Goal: Task Accomplishment & Management: Complete application form

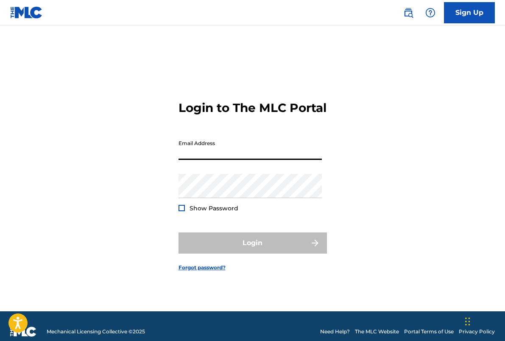
click at [212, 155] on input "Email Address" at bounding box center [250, 148] width 143 height 24
type input "borayoonmusic@gmail.com"
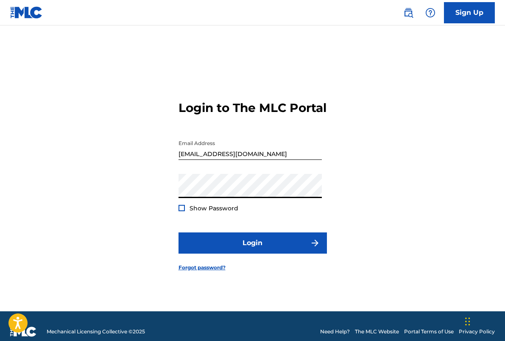
click at [183, 211] on div at bounding box center [182, 208] width 6 height 6
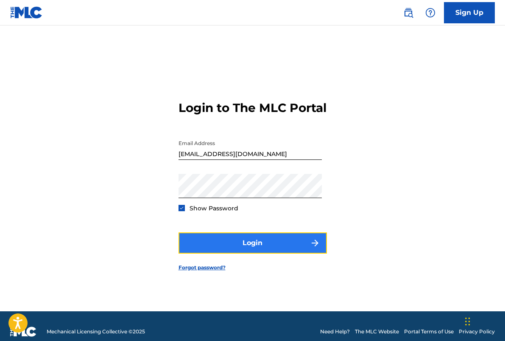
click at [200, 243] on button "Login" at bounding box center [253, 242] width 148 height 21
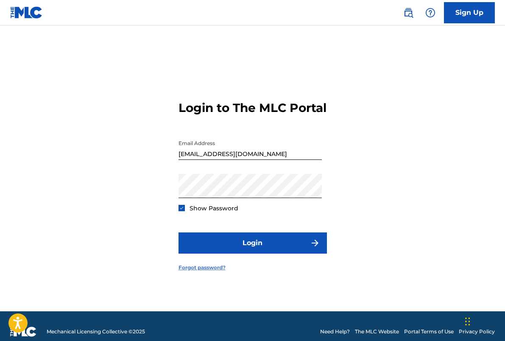
click at [210, 271] on link "Forgot password?" at bounding box center [202, 268] width 47 height 8
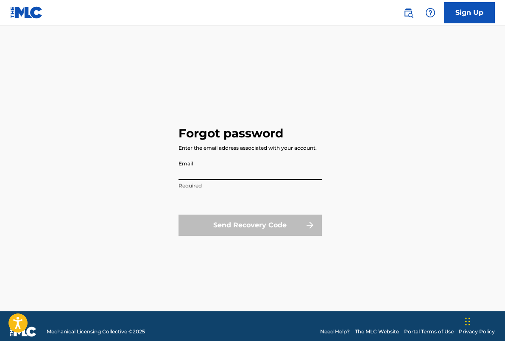
click at [202, 165] on input "Email" at bounding box center [250, 168] width 143 height 24
type input "borayoonmusic@gmail.com"
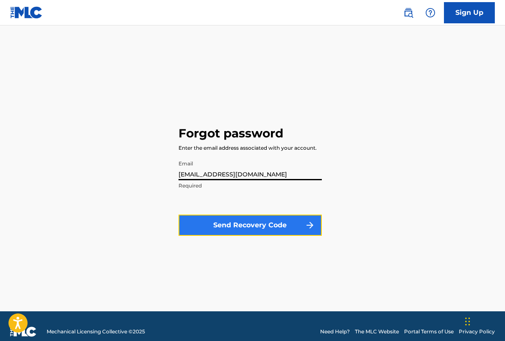
click at [228, 222] on button "Send Recovery Code" at bounding box center [250, 225] width 143 height 21
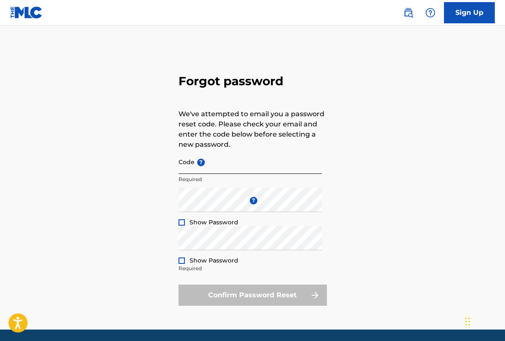
click at [190, 159] on input "Code ?" at bounding box center [250, 162] width 143 height 24
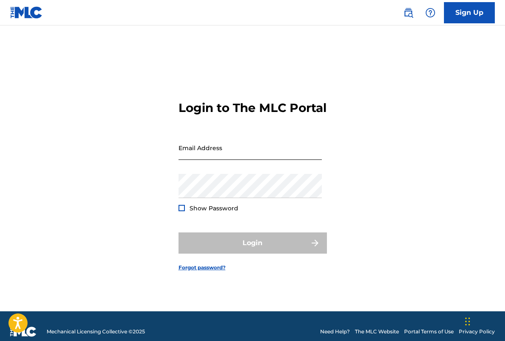
click at [204, 156] on input "Email Address" at bounding box center [250, 148] width 143 height 24
type input "borayoonmusic@gmail.com"
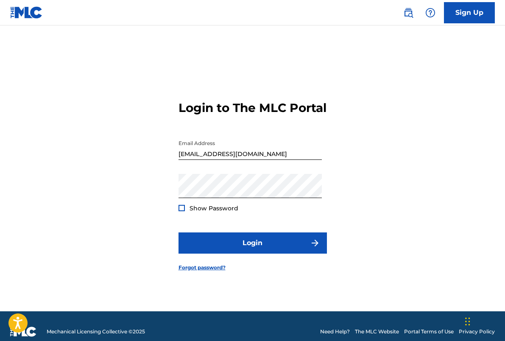
click at [181, 211] on div at bounding box center [182, 208] width 6 height 6
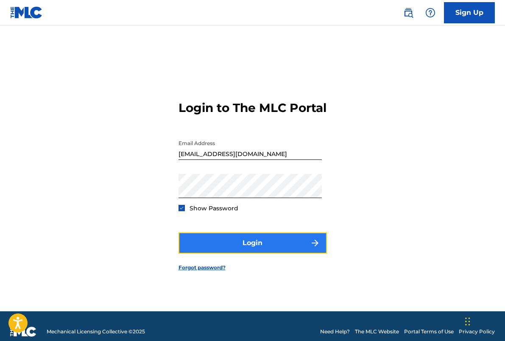
click at [232, 247] on button "Login" at bounding box center [253, 242] width 148 height 21
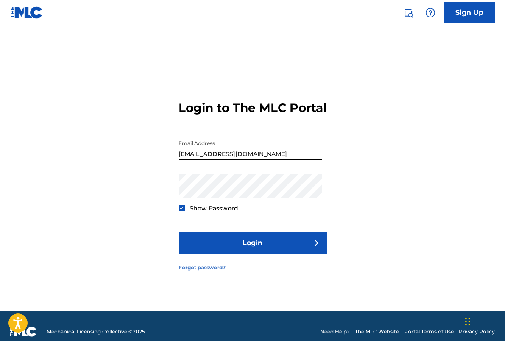
click at [215, 271] on link "Forgot password?" at bounding box center [202, 268] width 47 height 8
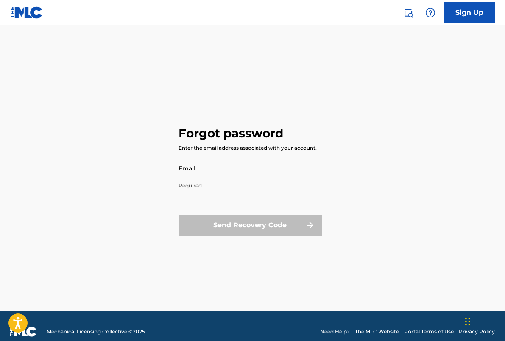
click at [198, 172] on input "Email" at bounding box center [250, 168] width 143 height 24
type input "borayoonmusic@gmail.com"
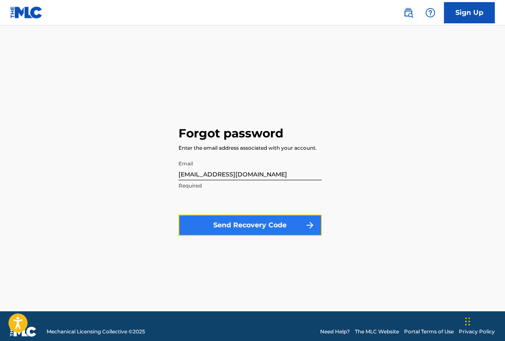
click at [218, 228] on button "Send Recovery Code" at bounding box center [250, 225] width 143 height 21
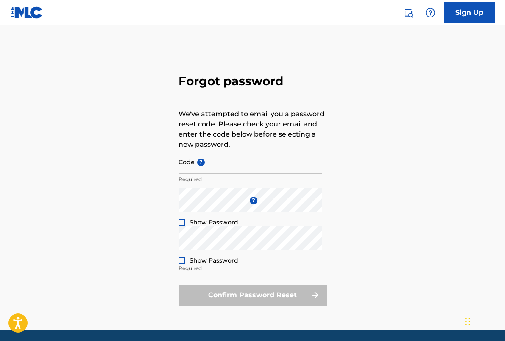
click at [385, 131] on div "Forgot password We've attempted to email you a password reset code. Please chec…" at bounding box center [252, 188] width 505 height 283
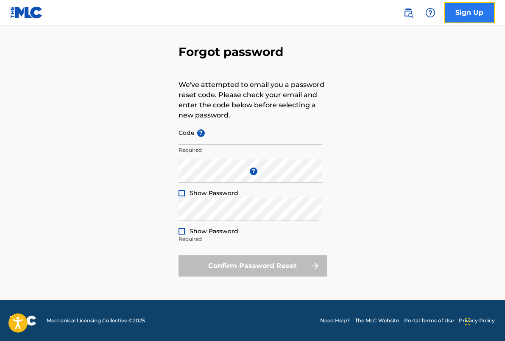
click at [471, 19] on link "Sign Up" at bounding box center [469, 12] width 51 height 21
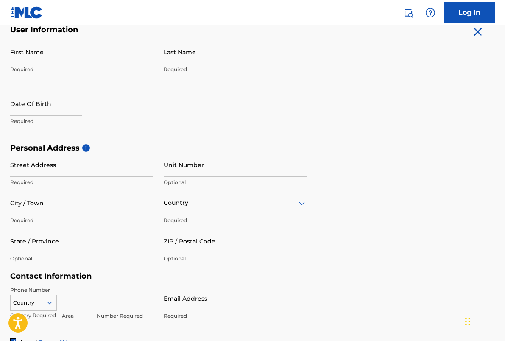
scroll to position [100, 0]
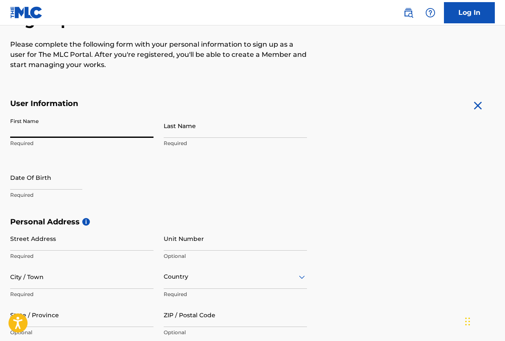
click at [42, 134] on input "First Name" at bounding box center [81, 126] width 143 height 24
type input "Bora"
type input "Yoon"
type input "2625 SE Hawthorne Blvd"
type input "Unit 218"
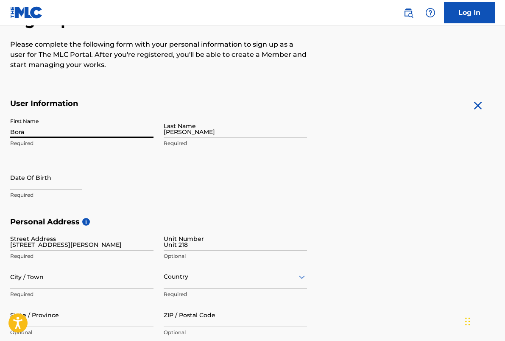
type input "Portland"
type input "United States"
type input "OR"
type input "97214"
type input "347"
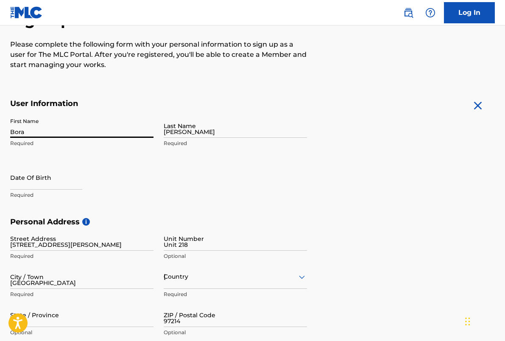
type input "9079643"
type input "borayoonmusic@gmail.com"
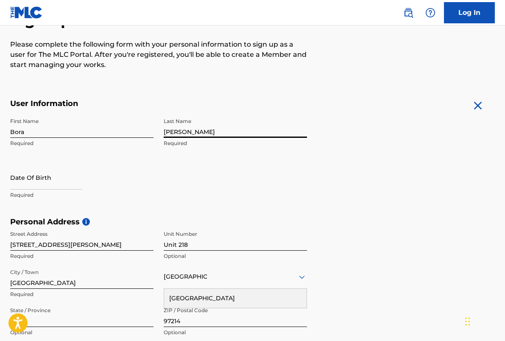
click at [208, 130] on input "Yoon" at bounding box center [235, 126] width 143 height 24
click at [142, 174] on div "Date Of Birth Required" at bounding box center [81, 184] width 143 height 38
select select "8"
select select "2025"
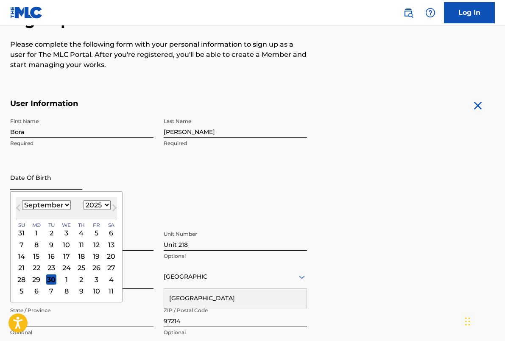
click at [45, 179] on input "text" at bounding box center [46, 177] width 72 height 24
type input "05/28/1980"
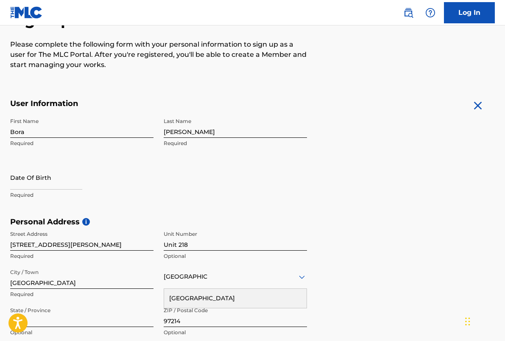
click at [119, 159] on div "First Name Bora Required Last Name Yoon Required Date Of Birth Required" at bounding box center [158, 165] width 297 height 103
select select "8"
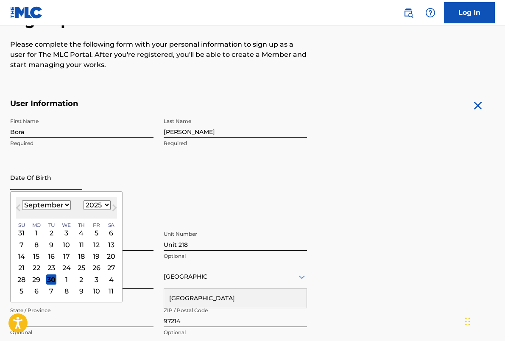
click at [34, 186] on input "text" at bounding box center [46, 177] width 72 height 24
click at [88, 203] on select "1899 1900 1901 1902 1903 1904 1905 1906 1907 1908 1909 1910 1911 1912 1913 1914…" at bounding box center [97, 205] width 27 height 10
select select "1980"
click at [84, 200] on select "1899 1900 1901 1902 1903 1904 1905 1906 1907 1908 1909 1910 1911 1912 1913 1914…" at bounding box center [97, 205] width 27 height 10
click at [56, 207] on select "January February March April May June July August September October November De…" at bounding box center [46, 205] width 49 height 10
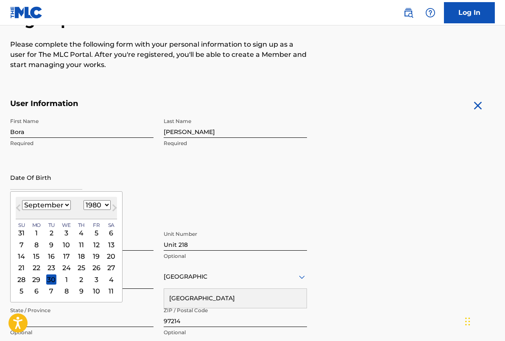
select select "4"
click at [22, 200] on select "January February March April May June July August September October November De…" at bounding box center [46, 205] width 49 height 10
click at [66, 277] on div "28" at bounding box center [66, 279] width 10 height 10
type input "May 28 1980"
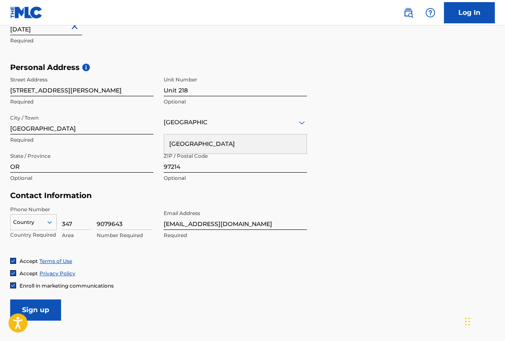
scroll to position [268, 0]
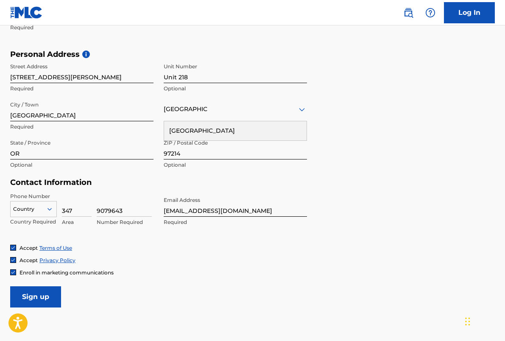
click at [40, 214] on div "Country" at bounding box center [33, 207] width 47 height 13
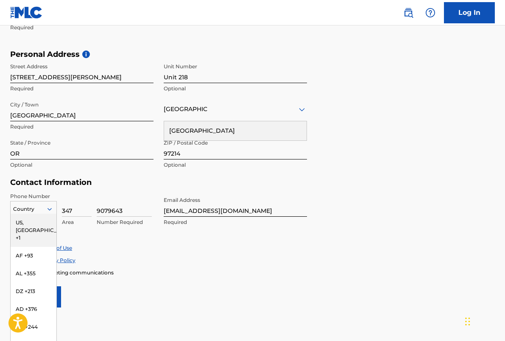
click at [42, 221] on div "US, CA +1" at bounding box center [34, 230] width 46 height 33
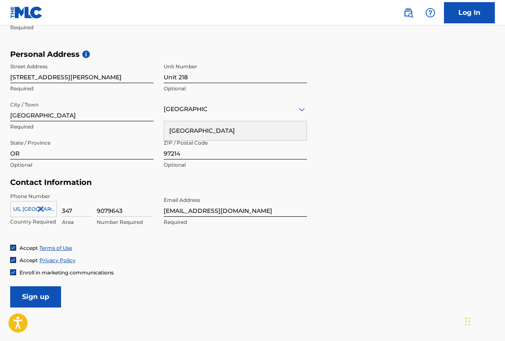
click at [177, 254] on div "Accept Terms of Use Accept Privacy Policy Enroll in marketing communications" at bounding box center [252, 260] width 485 height 32
click at [36, 296] on input "Sign up" at bounding box center [35, 296] width 51 height 21
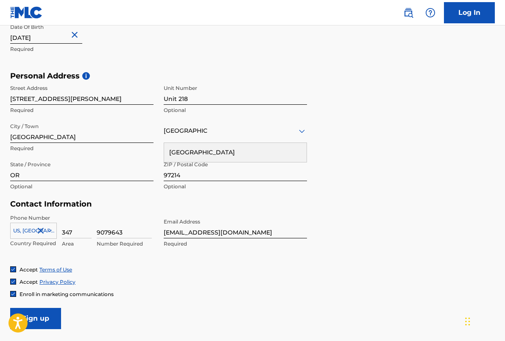
scroll to position [322, 0]
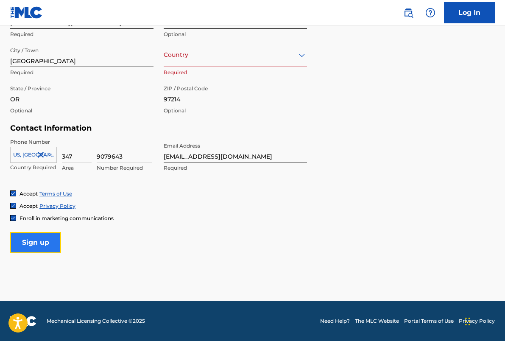
click at [47, 243] on input "Sign up" at bounding box center [35, 242] width 51 height 21
click at [203, 53] on div at bounding box center [235, 55] width 143 height 11
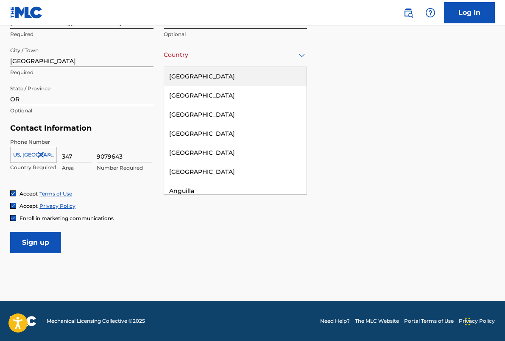
click at [196, 79] on div "United States" at bounding box center [235, 76] width 142 height 19
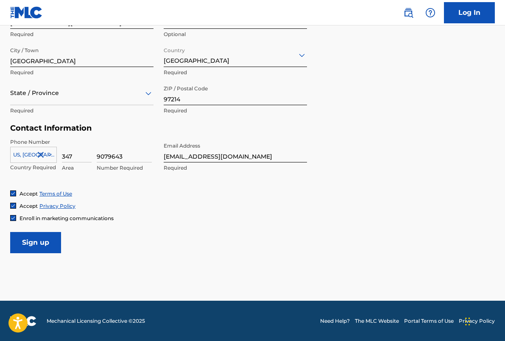
click at [90, 97] on div at bounding box center [81, 93] width 143 height 11
type input "oregon"
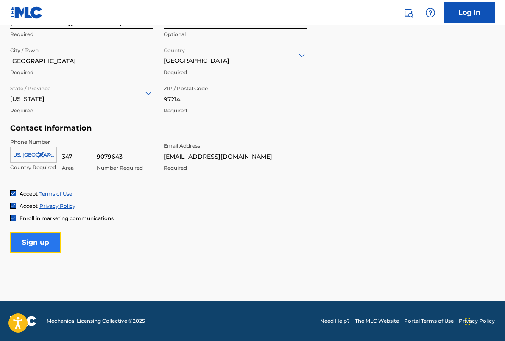
click at [54, 237] on input "Sign up" at bounding box center [35, 242] width 51 height 21
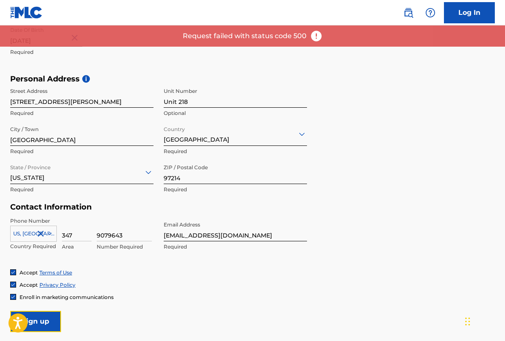
scroll to position [201, 0]
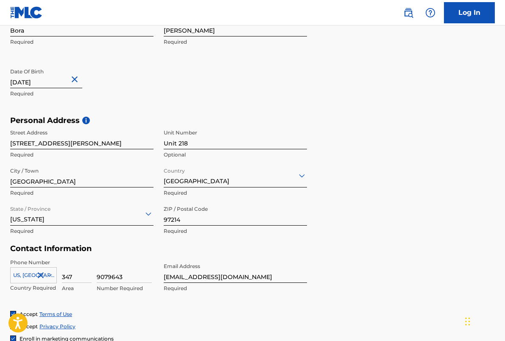
click at [370, 242] on div "Personal Address i Street Address 2625 SE Hawthorne Blvd Required Unit Number U…" at bounding box center [252, 180] width 485 height 128
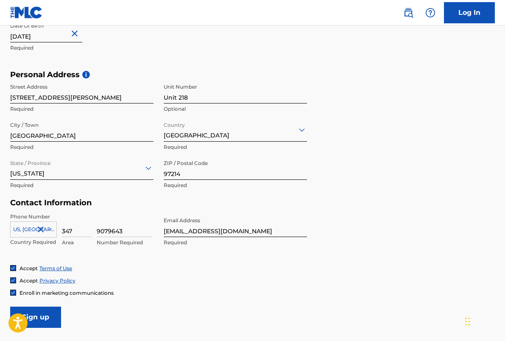
scroll to position [322, 0]
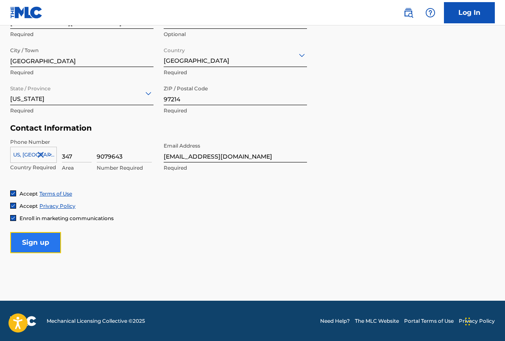
click at [48, 247] on input "Sign up" at bounding box center [35, 242] width 51 height 21
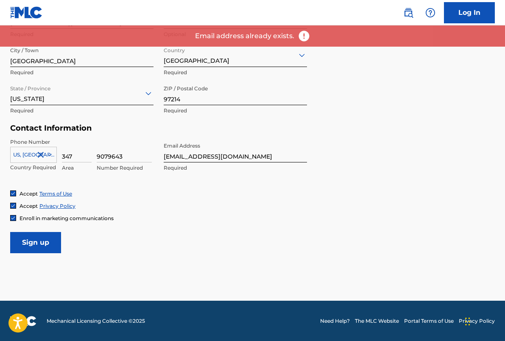
click at [345, 73] on div "Personal Address i Street Address 2625 SE Hawthorne Blvd Required Unit Number U…" at bounding box center [252, 59] width 485 height 128
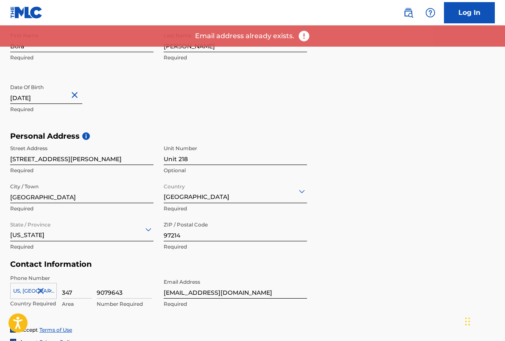
scroll to position [0, 0]
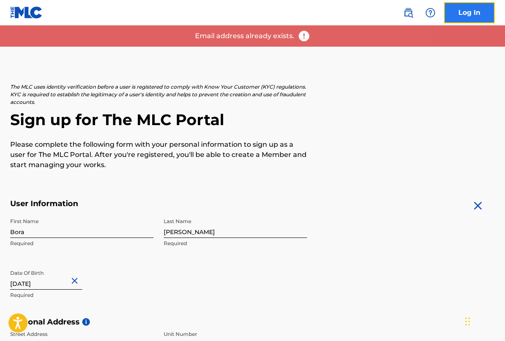
click at [461, 15] on link "Log In" at bounding box center [469, 12] width 51 height 21
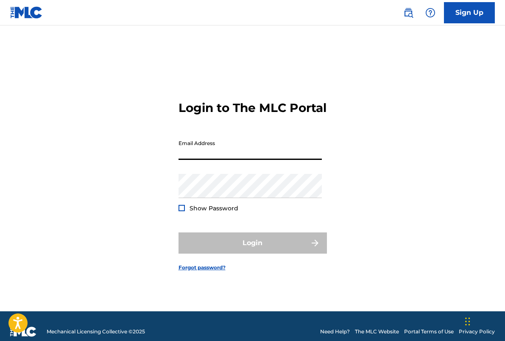
click at [199, 153] on input "Email Address" at bounding box center [250, 148] width 143 height 24
type input "borayoonmusic@gmail.com"
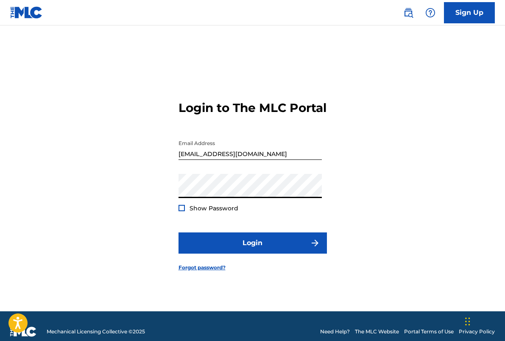
click at [179, 232] on button "Login" at bounding box center [253, 242] width 148 height 21
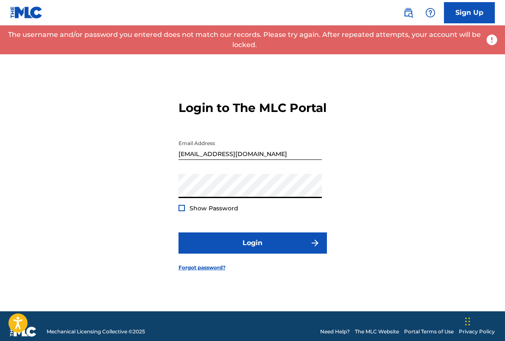
click at [182, 211] on div at bounding box center [182, 208] width 6 height 6
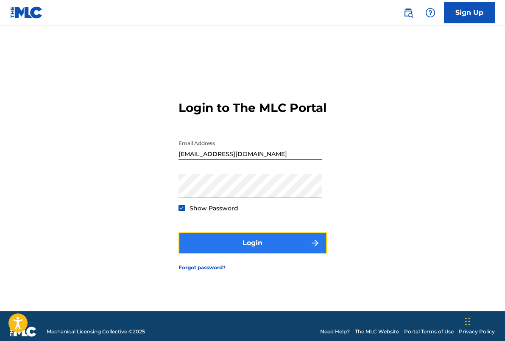
click at [211, 244] on button "Login" at bounding box center [253, 242] width 148 height 21
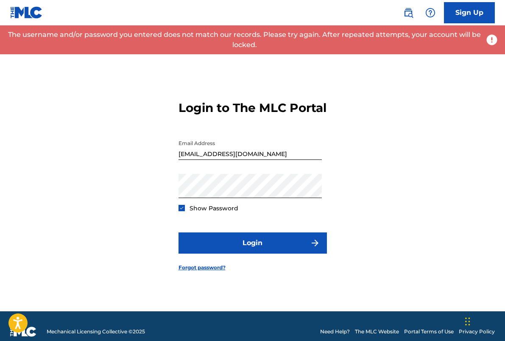
click at [192, 285] on form "Login to The MLC Portal Email Address borayoonmusic@gmail.com Password Show Pas…" at bounding box center [253, 179] width 148 height 265
click at [192, 271] on link "Forgot password?" at bounding box center [202, 268] width 47 height 8
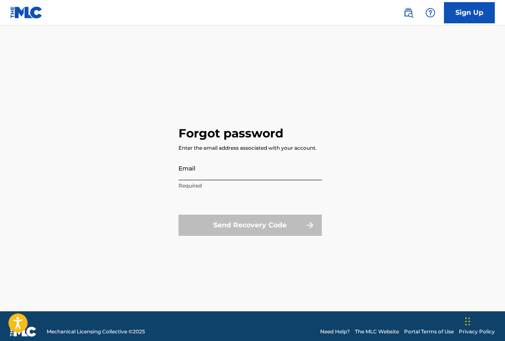
click at [215, 170] on input "Email" at bounding box center [250, 168] width 143 height 24
type input "borayoonmusic@gmail.com"
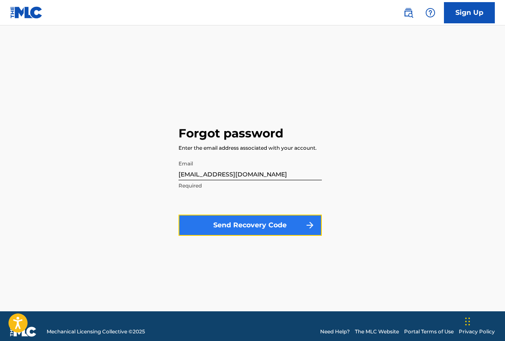
click at [213, 226] on button "Send Recovery Code" at bounding box center [250, 225] width 143 height 21
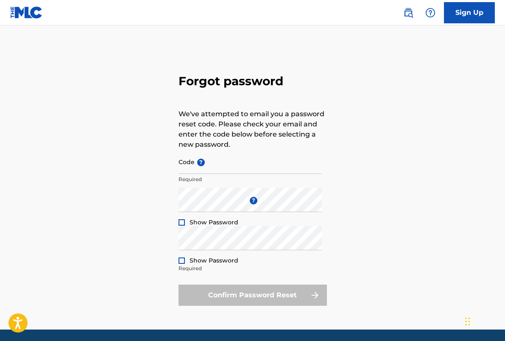
click at [90, 210] on div "Forgot password We've attempted to email you a password reset code. Please chec…" at bounding box center [252, 188] width 505 height 283
click at [197, 164] on span "?" at bounding box center [201, 163] width 8 height 8
click at [196, 164] on input "Code ?" at bounding box center [250, 162] width 143 height 24
paste input "FP_0f5208e1167677c106ae4be48918"
type input "FP_0f5208e1167677c106ae4be48918"
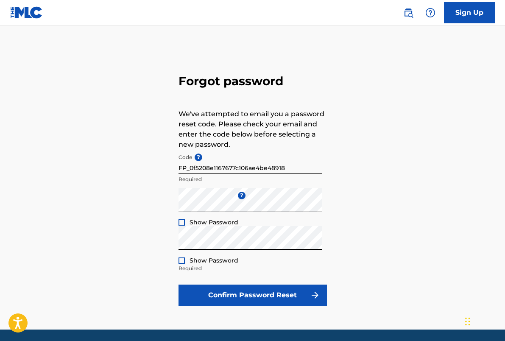
click at [180, 223] on div at bounding box center [182, 222] width 6 height 6
click at [179, 263] on div at bounding box center [182, 260] width 6 height 6
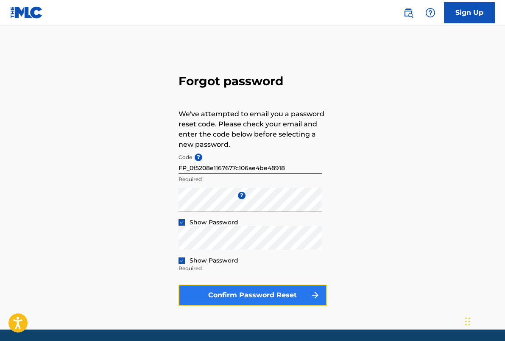
click at [207, 296] on button "Confirm Password Reset" at bounding box center [253, 295] width 148 height 21
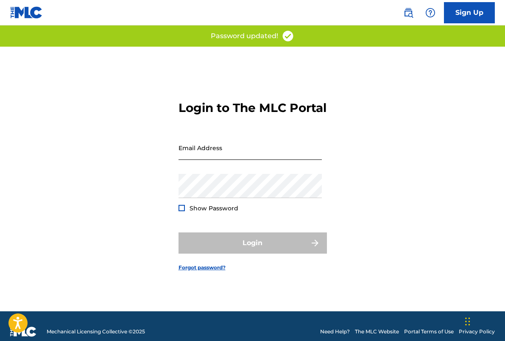
click at [198, 160] on input "Email Address" at bounding box center [250, 148] width 143 height 24
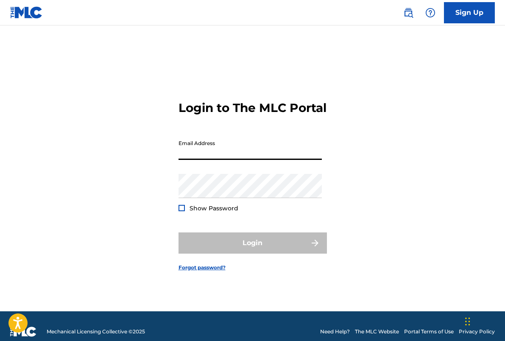
type input "borayoonmusic@gmail.com"
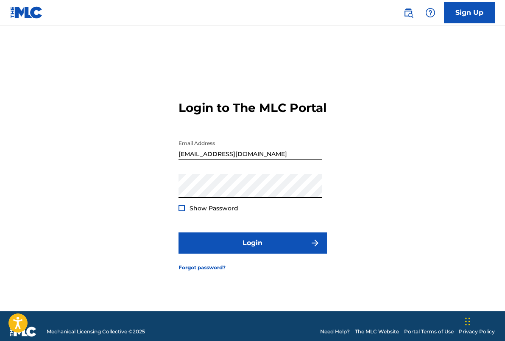
click at [179, 211] on div at bounding box center [182, 208] width 6 height 6
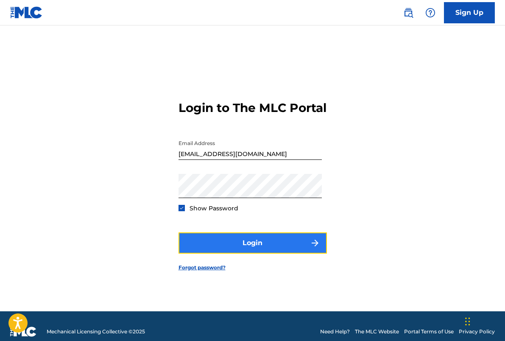
click at [201, 252] on button "Login" at bounding box center [253, 242] width 148 height 21
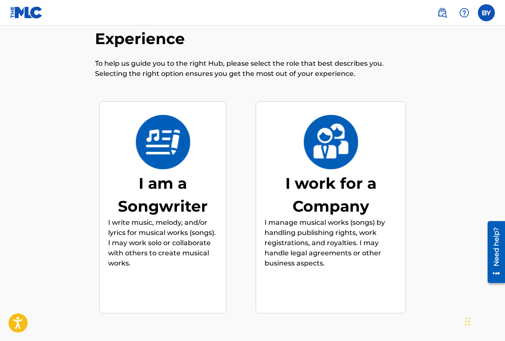
scroll to position [38, 0]
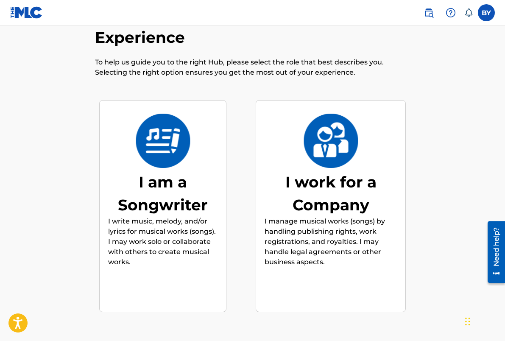
click at [162, 187] on div "I am a Songwriter" at bounding box center [162, 193] width 109 height 46
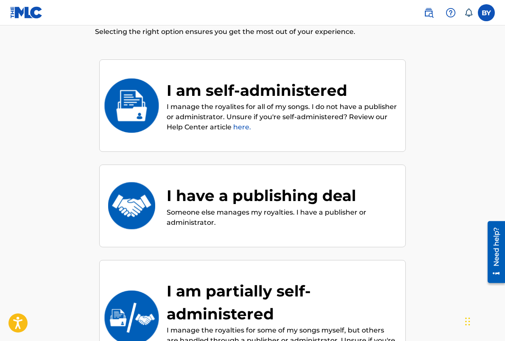
scroll to position [128, 0]
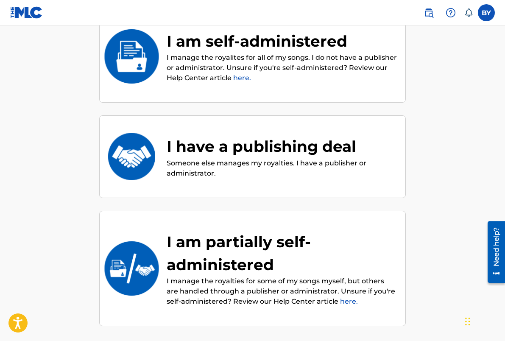
click at [131, 44] on img at bounding box center [132, 56] width 56 height 54
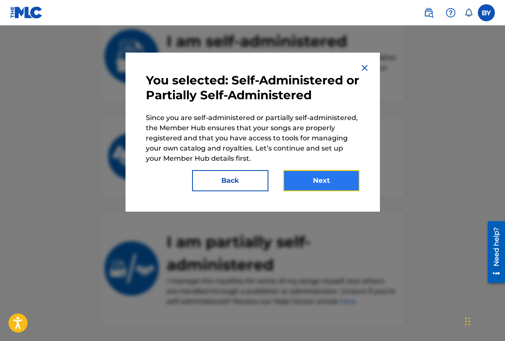
click at [299, 172] on button "Next" at bounding box center [321, 180] width 76 height 21
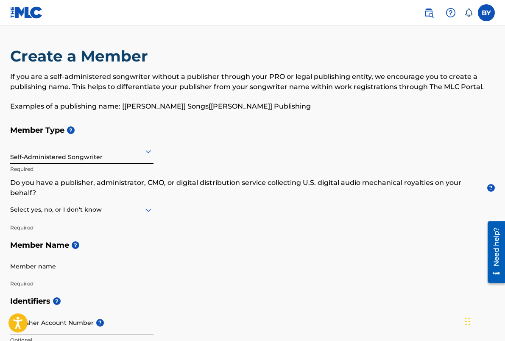
scroll to position [49, 0]
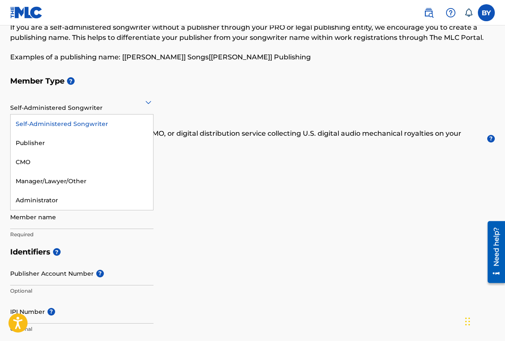
click at [113, 102] on div at bounding box center [81, 102] width 143 height 11
click at [112, 104] on div at bounding box center [81, 102] width 143 height 11
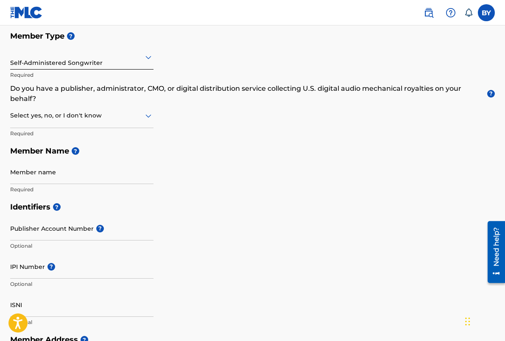
scroll to position [95, 0]
click at [78, 121] on div "Select yes, no, or I don't know" at bounding box center [81, 115] width 143 height 24
click at [76, 128] on div "Yes" at bounding box center [82, 137] width 142 height 19
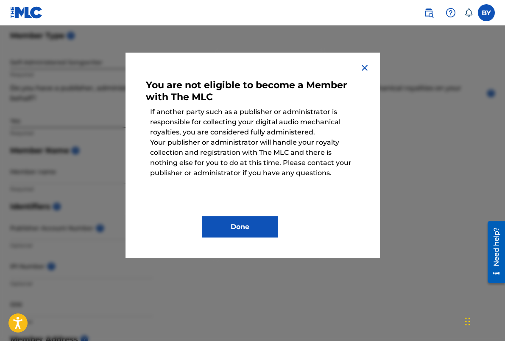
click at [365, 67] on img at bounding box center [365, 68] width 10 height 10
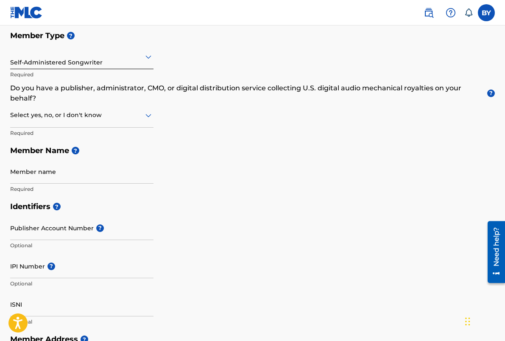
click at [101, 117] on div at bounding box center [81, 115] width 143 height 11
click at [204, 127] on div "Member Type ? Self-Administered Songwriter Required Do you have a publisher, ad…" at bounding box center [252, 112] width 485 height 171
click at [277, 91] on p "Do you have a publisher, administrator, CMO, or digital distribution service co…" at bounding box center [252, 93] width 485 height 20
click at [87, 117] on div at bounding box center [81, 115] width 143 height 11
click at [67, 177] on div "I don't know" at bounding box center [82, 175] width 142 height 19
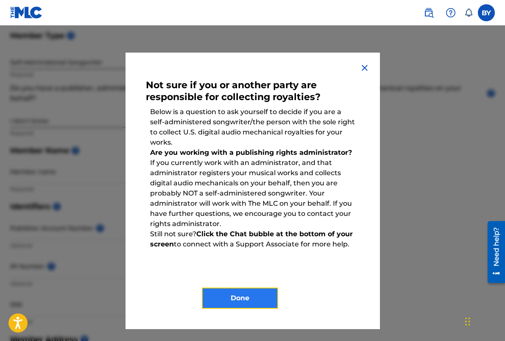
click at [223, 296] on button "Done" at bounding box center [240, 298] width 76 height 21
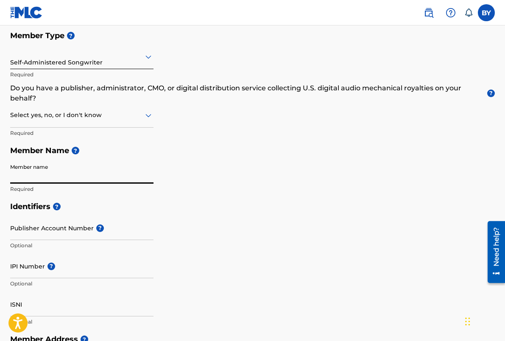
click at [60, 172] on input "Member name" at bounding box center [81, 171] width 143 height 24
type input "Bora Yoon"
type input "2625 SE Hawthorne Blvd"
type input "Unit 218"
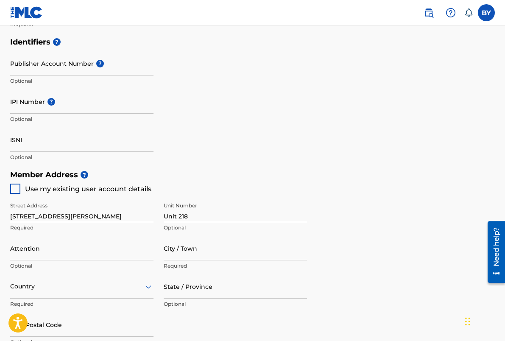
scroll to position [316, 0]
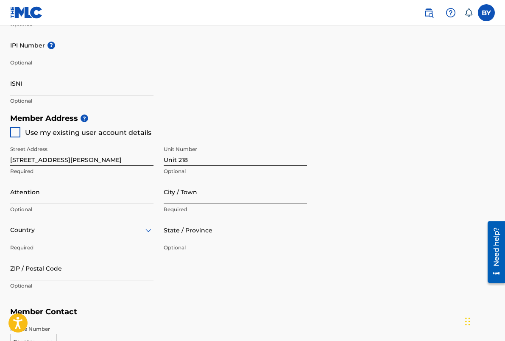
click at [182, 190] on input "City / Town" at bounding box center [235, 192] width 143 height 24
type input "Portland"
click at [209, 234] on input "State / Province" at bounding box center [235, 230] width 143 height 24
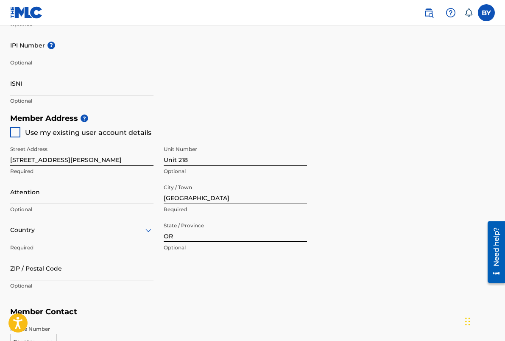
type input "OR"
click at [202, 267] on div "Street Address 2625 SE Hawthorne Blvd Required Unit Number Unit 218 Optional At…" at bounding box center [158, 217] width 297 height 161
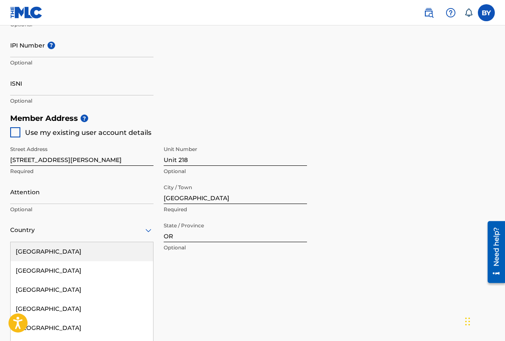
scroll to position [344, 0]
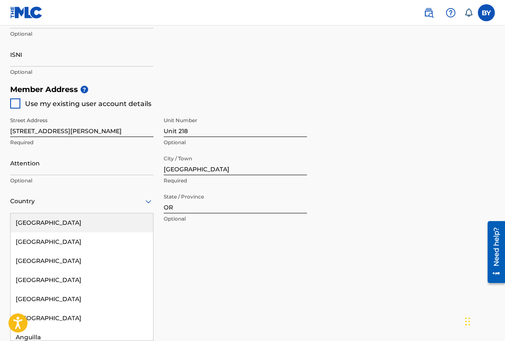
click at [64, 213] on div "United States, 1 of 223. 223 results available. Use Up and Down to choose optio…" at bounding box center [81, 201] width 143 height 24
click at [61, 225] on div "United States" at bounding box center [82, 222] width 142 height 19
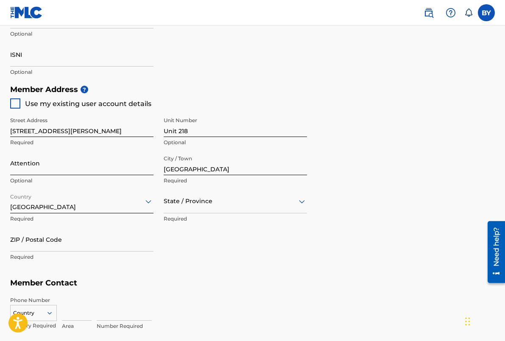
click at [47, 166] on input "Attention" at bounding box center [81, 163] width 143 height 24
click at [133, 74] on p "Optional" at bounding box center [81, 72] width 143 height 8
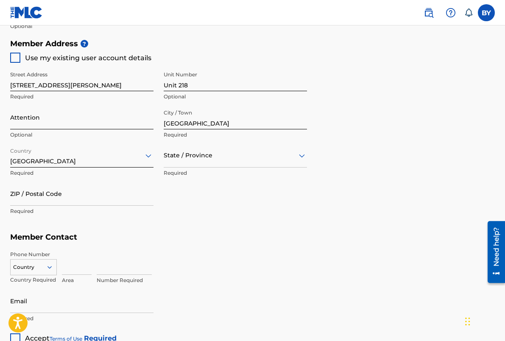
scroll to position [391, 0]
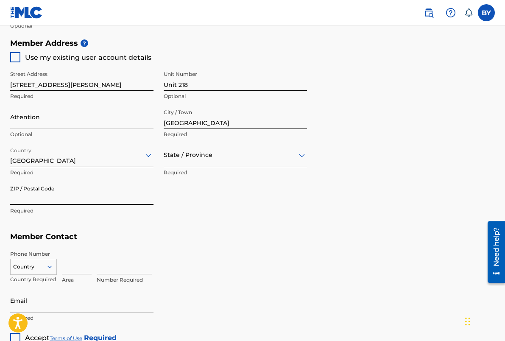
click at [61, 196] on input "ZIP / Postal Code" at bounding box center [81, 193] width 143 height 24
type input "97214"
click at [95, 231] on h5 "Member Contact" at bounding box center [252, 237] width 485 height 18
click at [52, 263] on div "Country" at bounding box center [33, 265] width 47 height 13
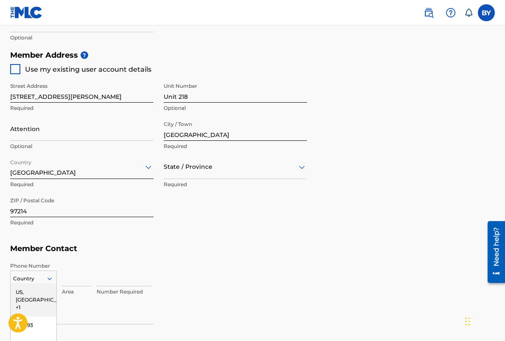
scroll to position [372, 0]
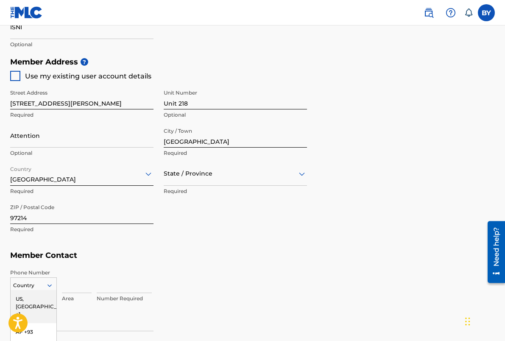
click at [17, 76] on div at bounding box center [15, 76] width 10 height 10
type input "347"
type input "9079643"
type input "borayoonmusic@gmail.com"
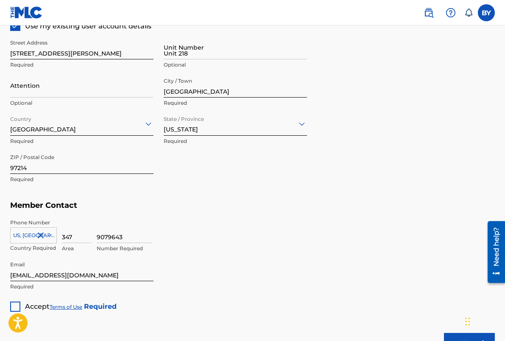
scroll to position [422, 0]
click at [178, 226] on div "9079643 Number Required" at bounding box center [296, 237] width 398 height 38
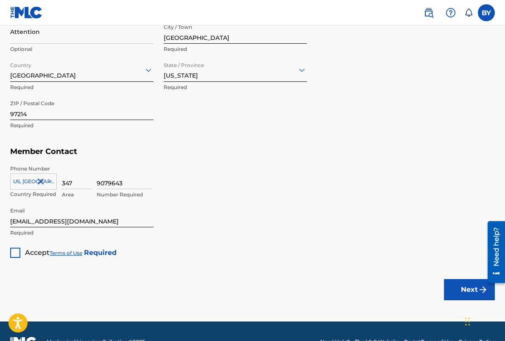
scroll to position [477, 0]
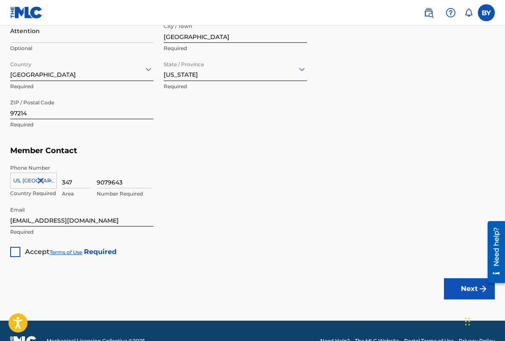
click at [11, 251] on div at bounding box center [15, 252] width 10 height 10
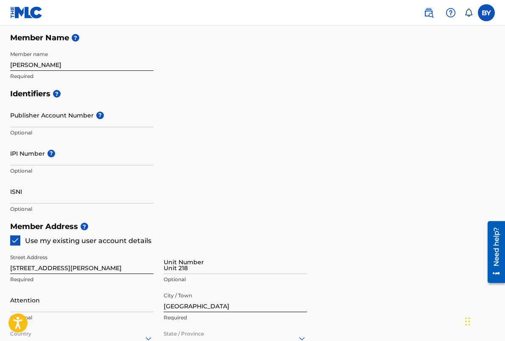
scroll to position [216, 0]
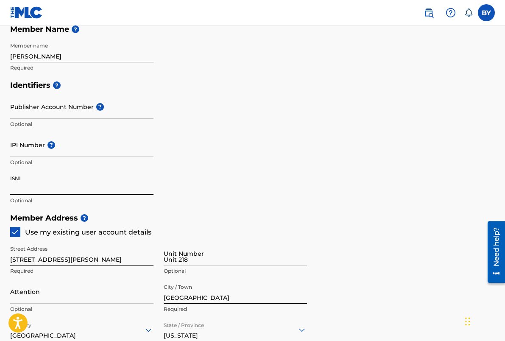
click at [79, 178] on input "ISNI" at bounding box center [81, 183] width 143 height 24
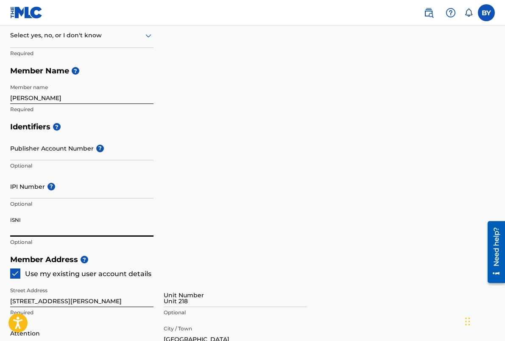
scroll to position [160, 0]
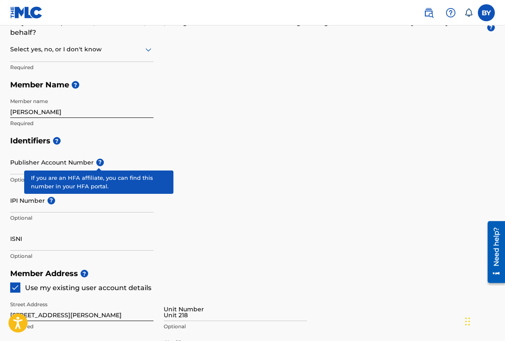
click at [100, 161] on span "?" at bounding box center [100, 163] width 8 height 8
click at [100, 161] on input "Publisher Account Number ?" at bounding box center [81, 162] width 143 height 24
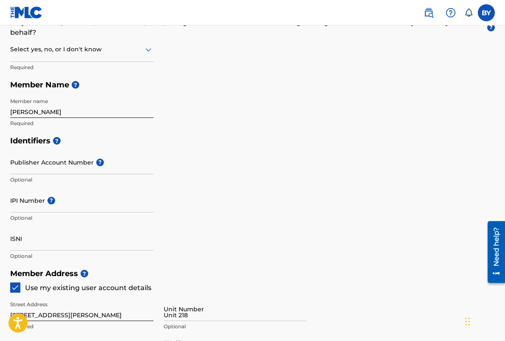
click at [230, 132] on h5 "Identifiers ?" at bounding box center [252, 141] width 485 height 18
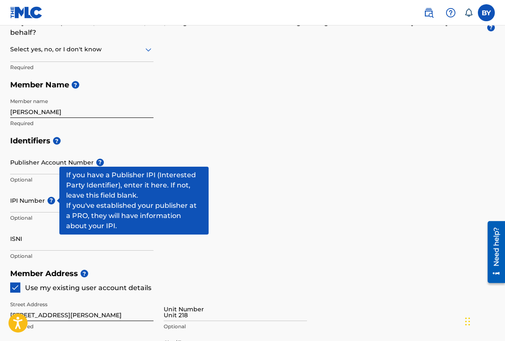
click at [49, 198] on span "?" at bounding box center [51, 201] width 8 height 8
click at [49, 198] on input "IPI Number ?" at bounding box center [81, 200] width 143 height 24
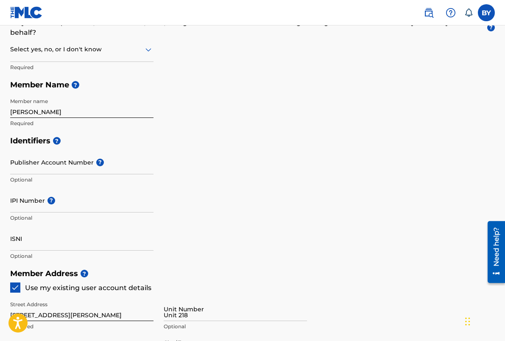
click at [180, 152] on div "Identifiers ? Publisher Account Number ? Optional IPI Number ? Optional ISNI Op…" at bounding box center [252, 198] width 485 height 133
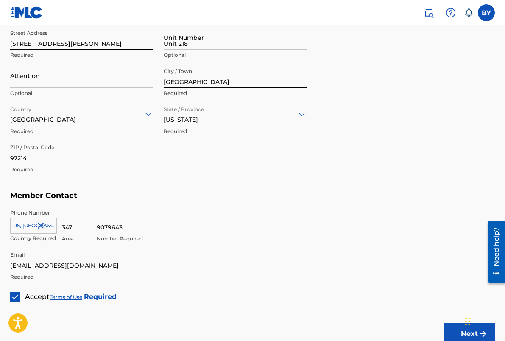
scroll to position [497, 0]
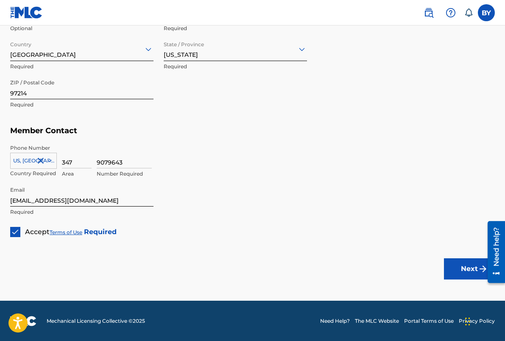
click at [234, 173] on div "9079643 Number Required" at bounding box center [296, 163] width 398 height 38
click at [234, 175] on div "9079643 Number Required" at bounding box center [296, 163] width 398 height 38
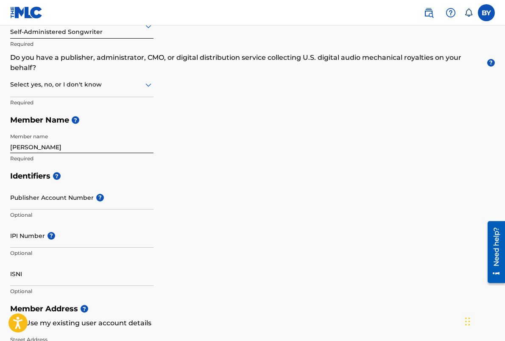
scroll to position [0, 0]
